Goal: Transaction & Acquisition: Subscribe to service/newsletter

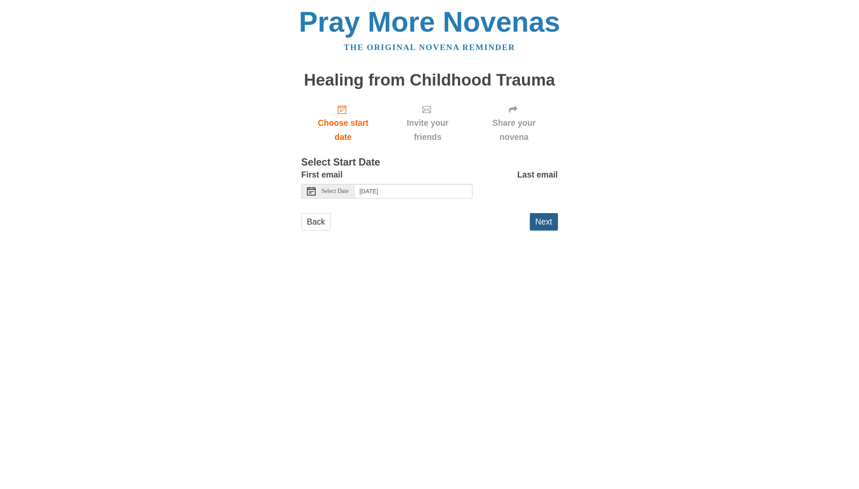
click at [546, 222] on button "Next" at bounding box center [544, 222] width 28 height 18
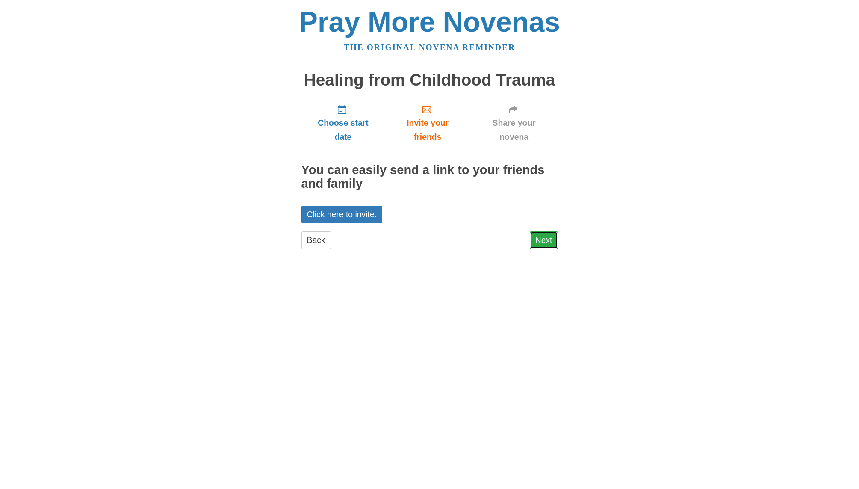
click at [543, 239] on link "Next" at bounding box center [544, 240] width 28 height 18
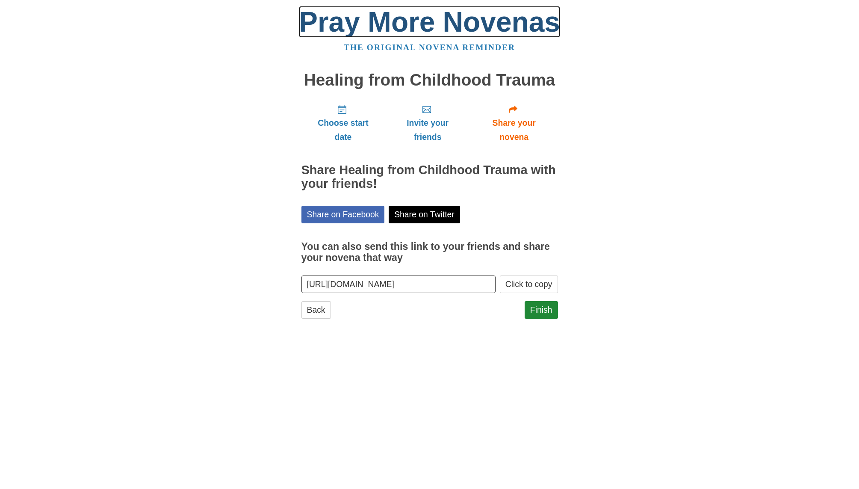
click at [375, 32] on link "Pray More Novenas" at bounding box center [429, 22] width 261 height 32
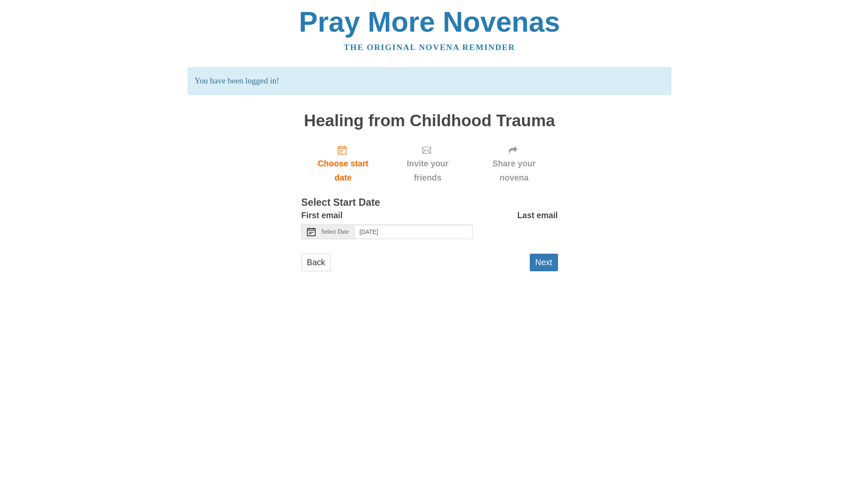
click at [333, 232] on span "Select Date" at bounding box center [335, 232] width 27 height 6
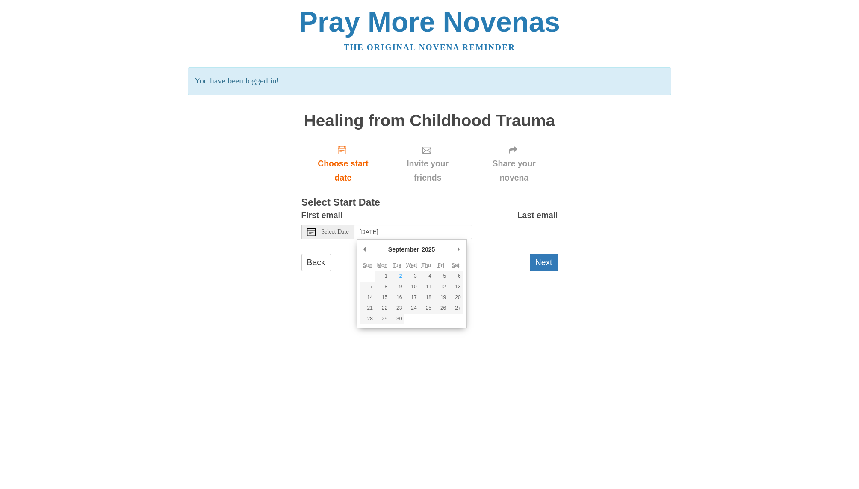
drag, startPoint x: 508, startPoint y: 328, endPoint x: 519, endPoint y: 306, distance: 24.5
click at [508, 296] on html "Pray More Novenas The original novena reminder You have been logged in! Healing…" at bounding box center [429, 148] width 859 height 296
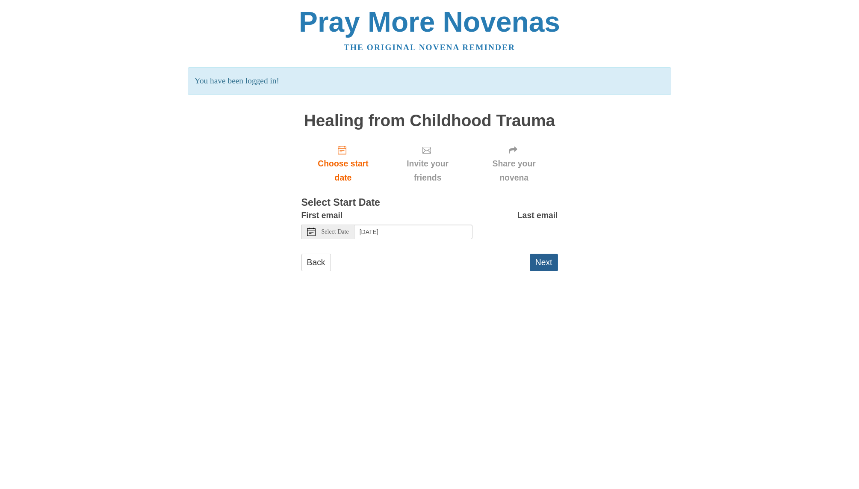
click at [542, 259] on button "Next" at bounding box center [544, 263] width 28 height 18
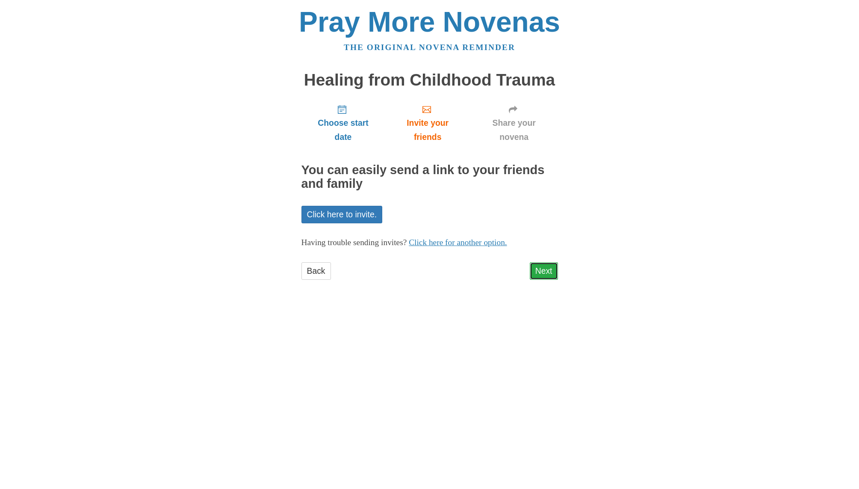
click at [539, 273] on link "Next" at bounding box center [544, 271] width 28 height 18
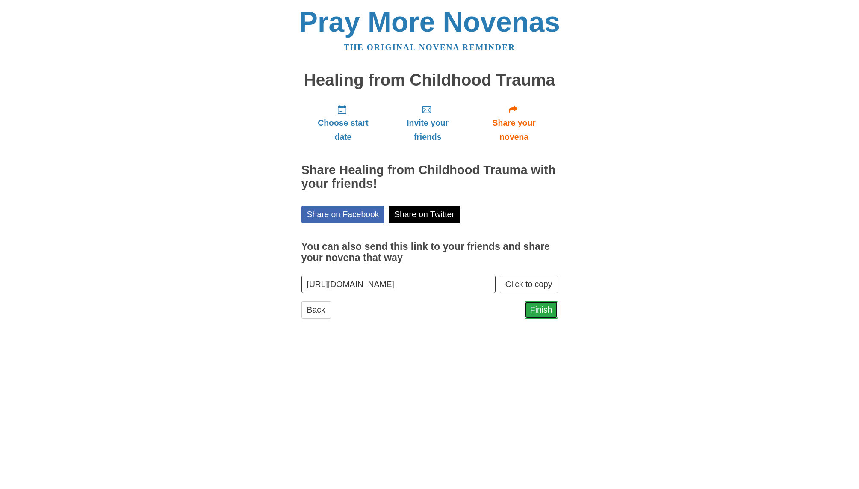
click at [539, 313] on link "Finish" at bounding box center [541, 310] width 33 height 18
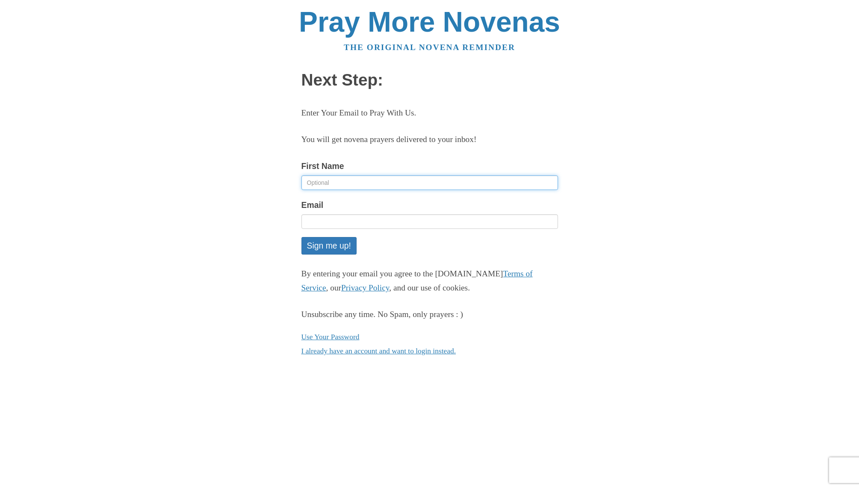
click at [314, 180] on input "First Name" at bounding box center [429, 182] width 257 height 15
type input "Paul"
type input "[EMAIL_ADDRESS][DOMAIN_NAME]"
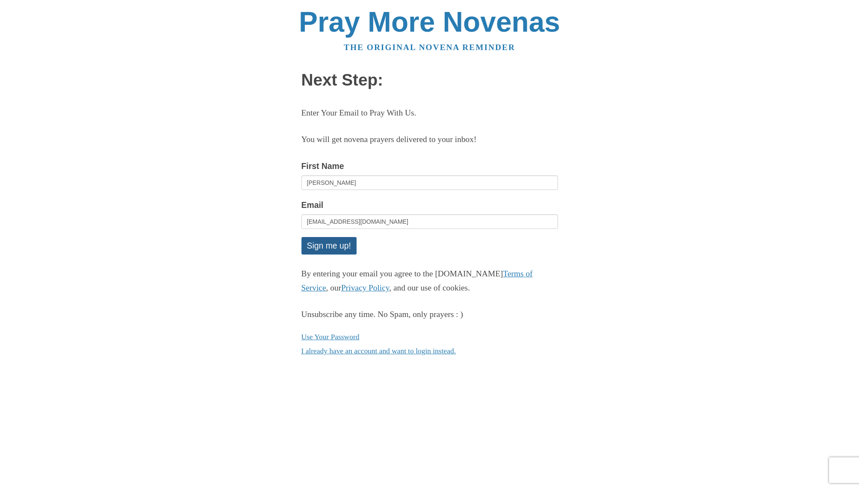
click at [330, 249] on button "Sign me up!" at bounding box center [328, 246] width 55 height 18
